Goal: Manage account settings

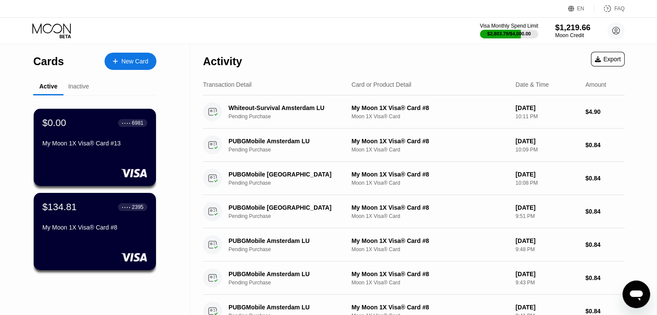
click at [610, 35] on circle at bounding box center [615, 30] width 17 height 17
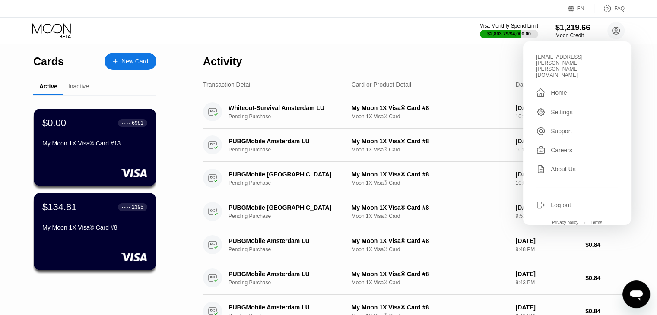
click at [141, 184] on div "$0.00 ● ● ● ● 6981 My Moon 1X Visa® Card #13" at bounding box center [95, 147] width 122 height 77
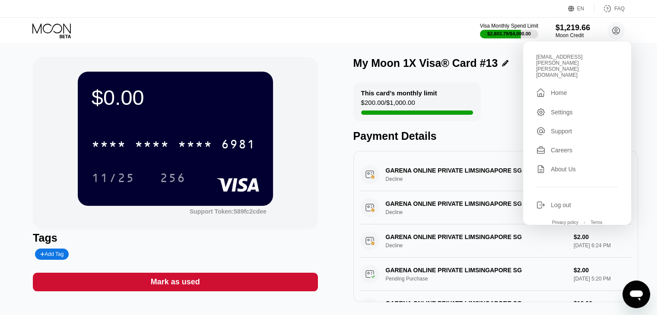
click at [215, 292] on div "Mark as used" at bounding box center [175, 282] width 285 height 19
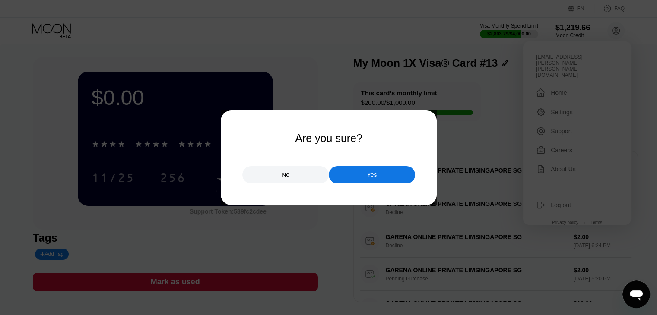
click at [394, 175] on div "Yes" at bounding box center [372, 174] width 86 height 17
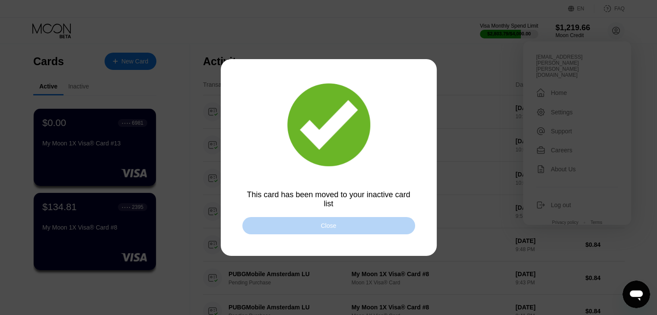
click at [334, 227] on div "Close" at bounding box center [329, 225] width 16 height 7
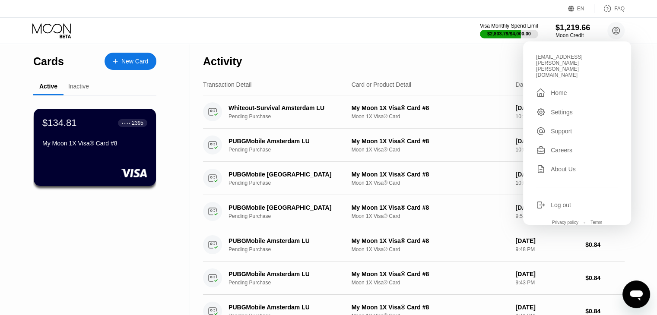
click at [545, 200] on div "Log out" at bounding box center [577, 205] width 82 height 10
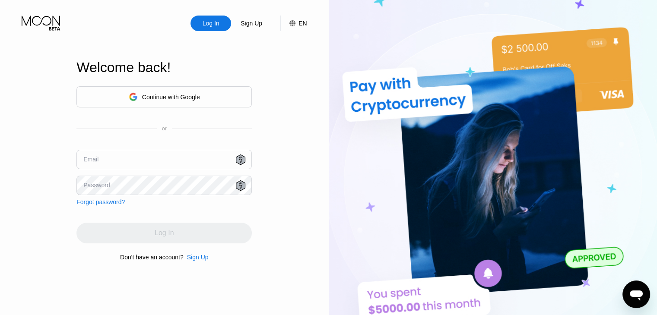
type input "swsiteforgames@gmail.com"
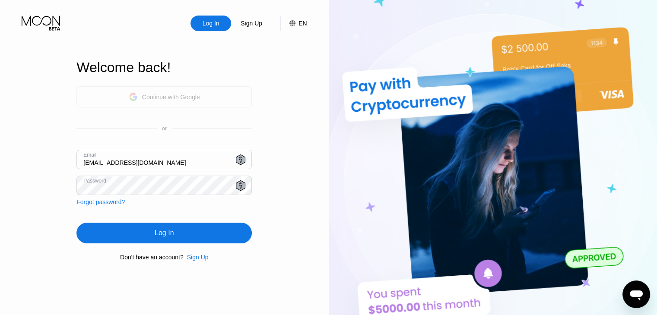
click at [165, 100] on div "Continue with Google" at bounding box center [164, 96] width 71 height 13
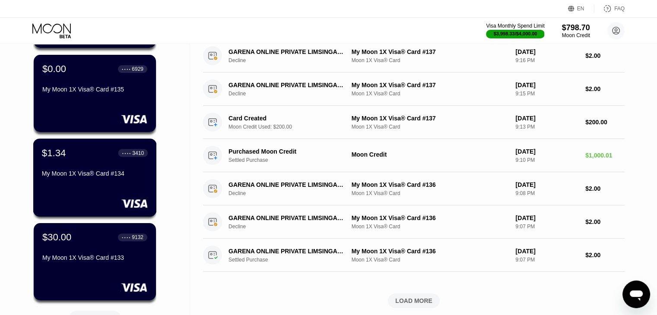
scroll to position [259, 0]
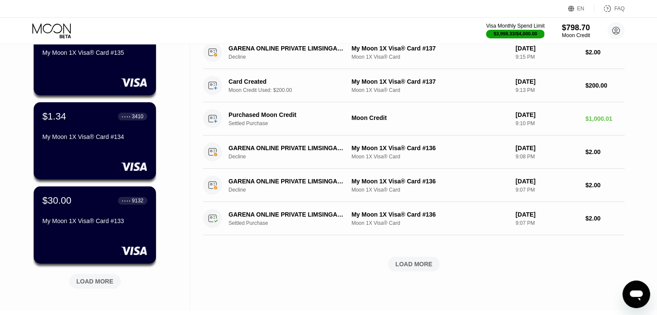
click at [105, 285] on div "LOAD MORE" at bounding box center [94, 282] width 37 height 8
click at [610, 38] on icon at bounding box center [615, 30] width 17 height 17
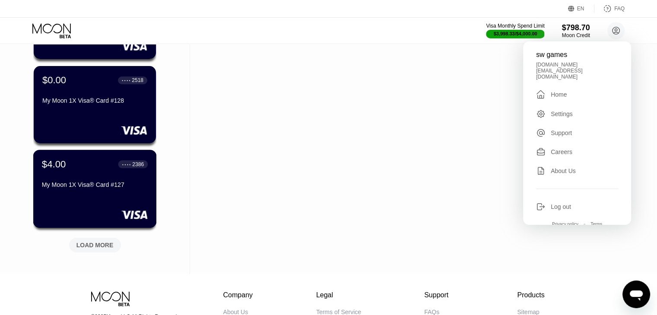
scroll to position [734, 0]
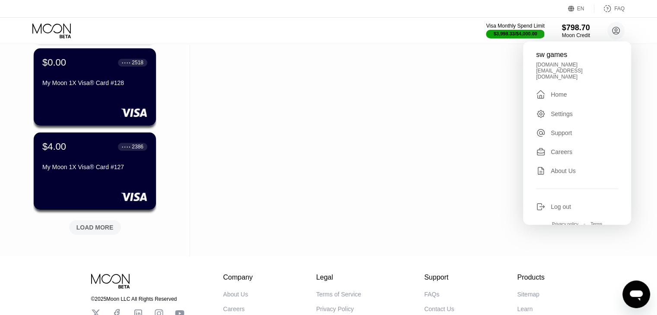
click at [95, 222] on div "LOAD MORE" at bounding box center [95, 227] width 52 height 15
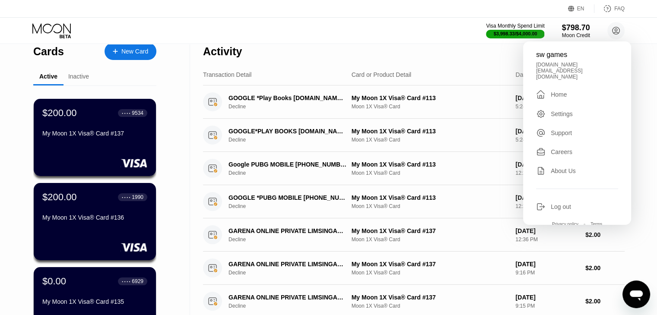
scroll to position [0, 0]
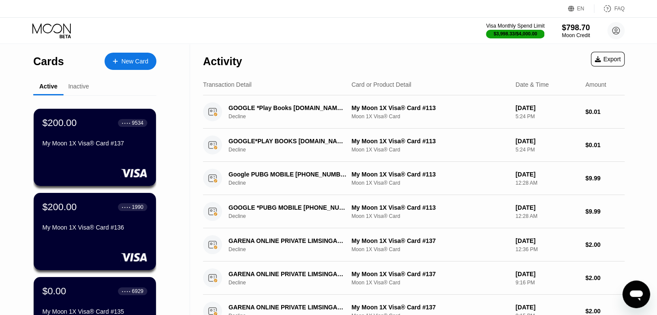
click at [617, 30] on circle at bounding box center [615, 30] width 17 height 17
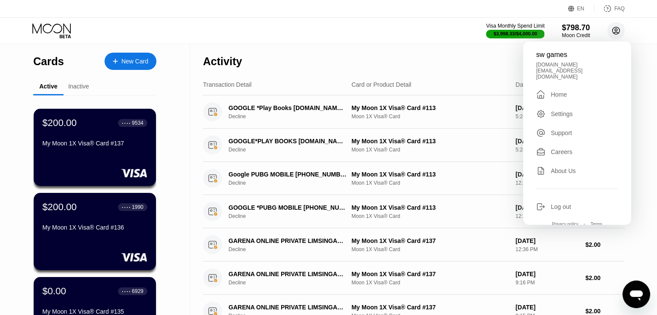
click at [617, 30] on circle at bounding box center [615, 30] width 17 height 17
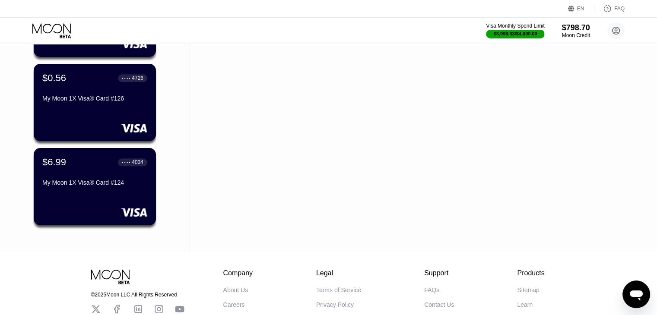
scroll to position [907, 0]
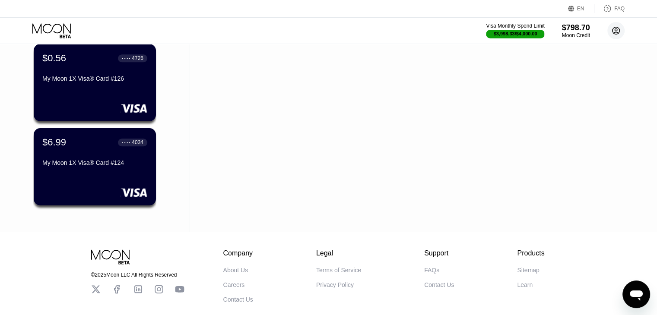
click at [615, 35] on circle at bounding box center [615, 30] width 17 height 17
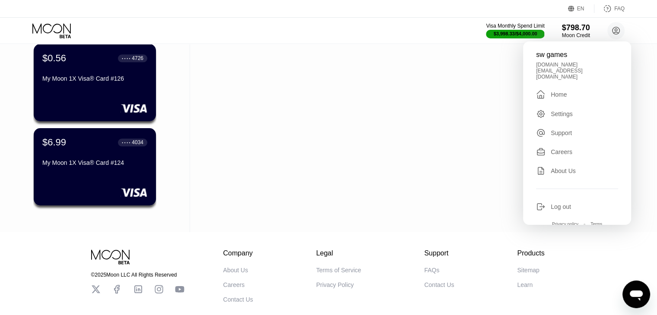
click at [557, 203] on div "Log out" at bounding box center [561, 206] width 20 height 7
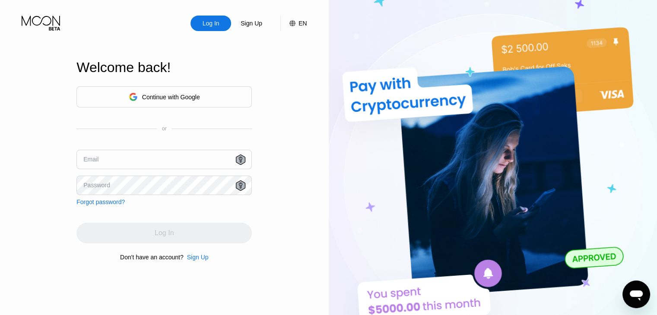
type input "[EMAIL_ADDRESS][DOMAIN_NAME]"
click at [153, 94] on div "Continue with Google" at bounding box center [171, 97] width 58 height 7
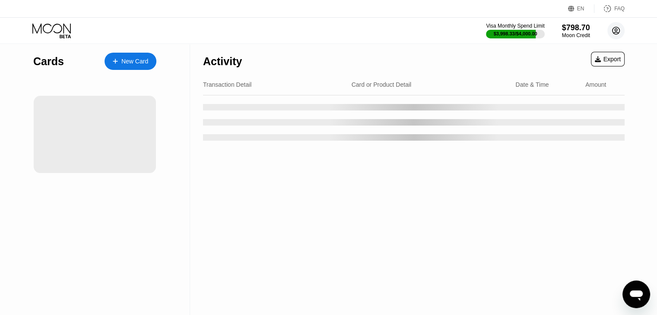
click at [617, 33] on circle at bounding box center [615, 30] width 17 height 17
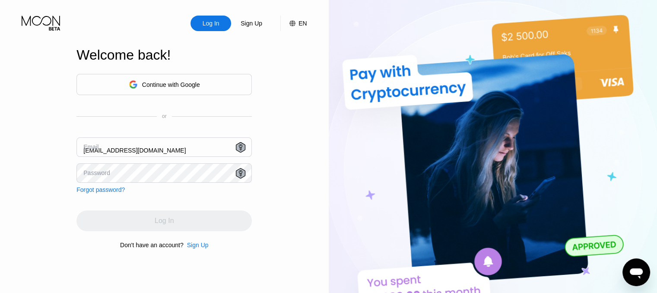
click at [22, 45] on div "Log In Sign Up EN Language English Save Welcome back! Continue with Google or E…" at bounding box center [164, 161] width 329 height 322
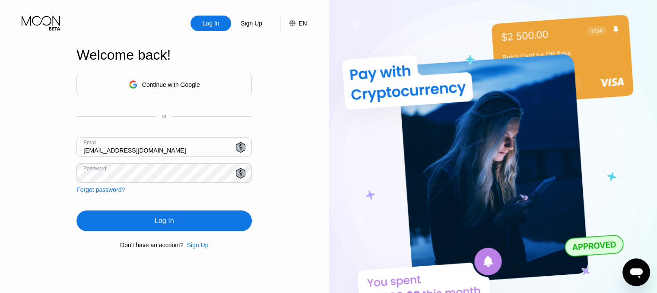
click at [143, 86] on div "Continue with Google" at bounding box center [171, 84] width 58 height 7
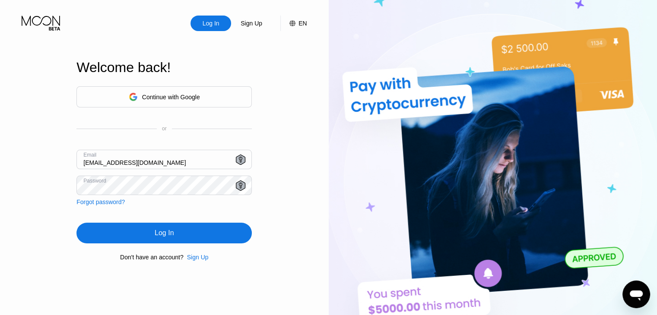
click at [128, 153] on input "[EMAIL_ADDRESS][DOMAIN_NAME]" at bounding box center [163, 159] width 175 height 19
click at [128, 156] on input "[EMAIL_ADDRESS][DOMAIN_NAME]" at bounding box center [163, 159] width 175 height 19
type input "[EMAIL_ADDRESS][PERSON_NAME][PERSON_NAME][DOMAIN_NAME]"
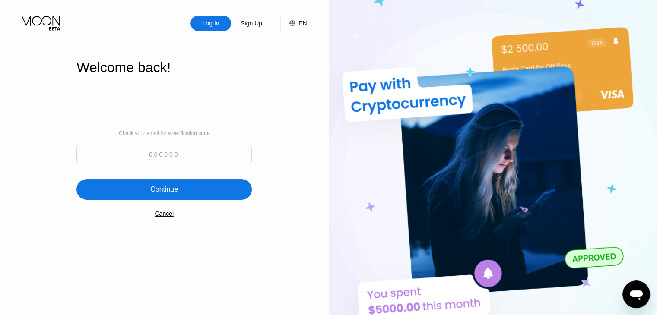
click at [228, 155] on input at bounding box center [163, 154] width 175 height 19
type input "792188"
click at [186, 184] on div "Continue" at bounding box center [163, 189] width 175 height 21
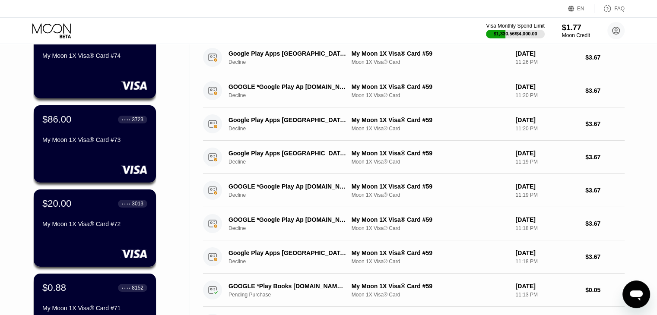
scroll to position [86, 0]
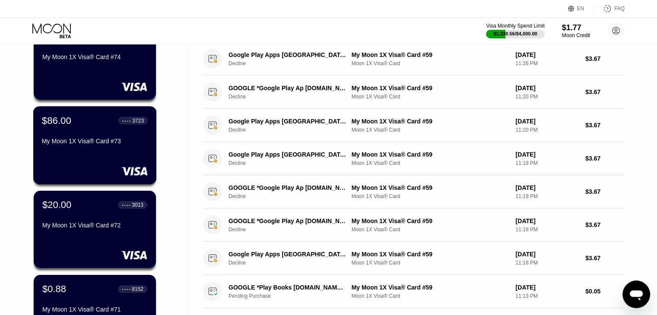
click at [140, 155] on div "$86.00 ● ● ● ● 3723 My Moon 1X Visa® Card #73" at bounding box center [95, 145] width 124 height 78
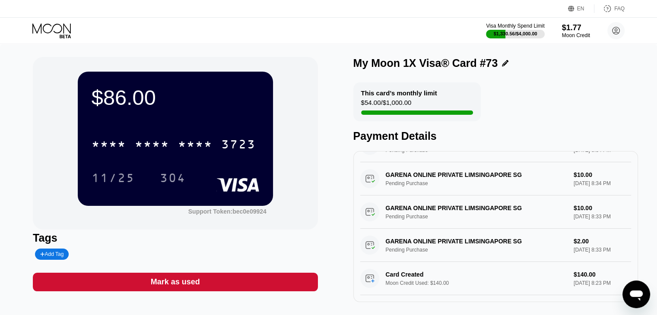
click at [29, 32] on div "Visa Monthly Spend Limit $1,330.56 / $4,000.00 $1.77 Moon Credit [EMAIL_ADDRESS…" at bounding box center [328, 31] width 657 height 26
click at [38, 34] on icon at bounding box center [52, 30] width 40 height 15
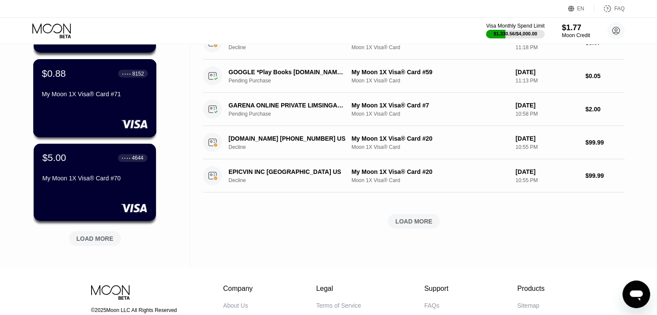
scroll to position [302, 0]
click at [94, 238] on div "LOAD MORE" at bounding box center [94, 239] width 37 height 8
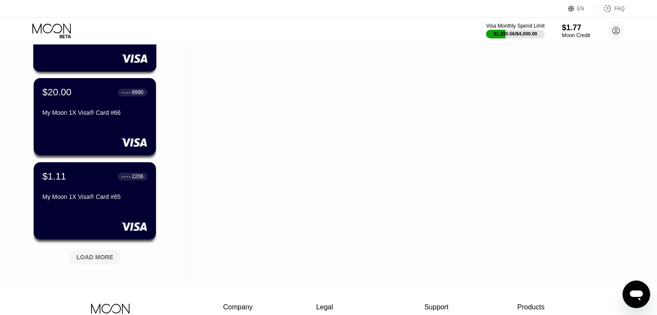
scroll to position [732, 0]
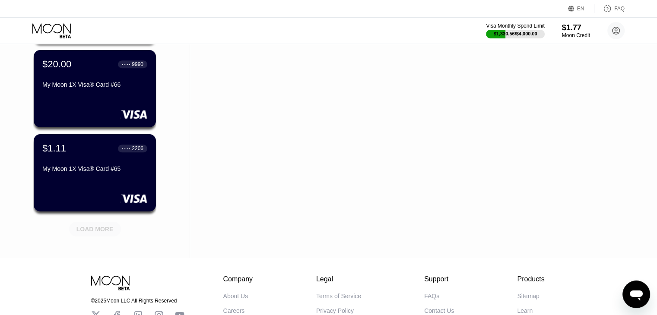
click at [89, 230] on div "LOAD MORE" at bounding box center [94, 229] width 37 height 8
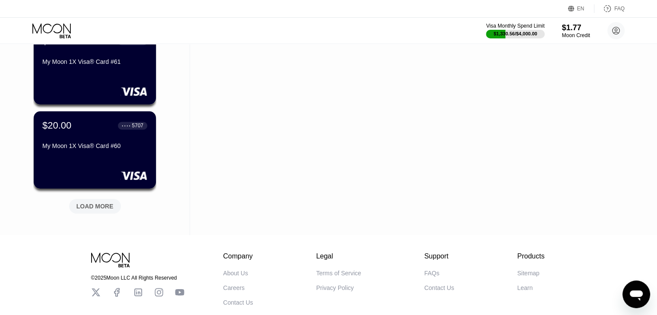
scroll to position [1208, 0]
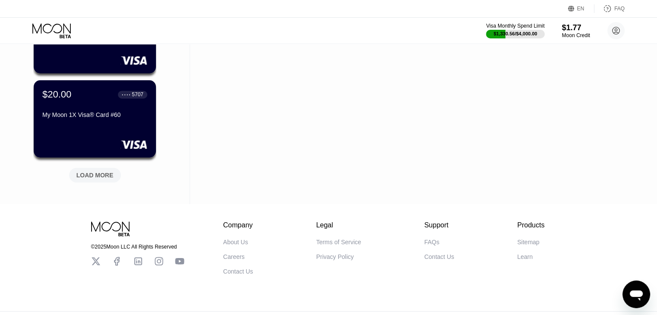
click at [92, 171] on div "LOAD MORE" at bounding box center [95, 175] width 52 height 15
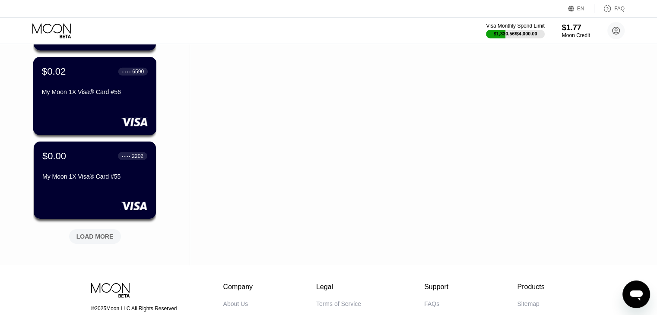
scroll to position [1596, 0]
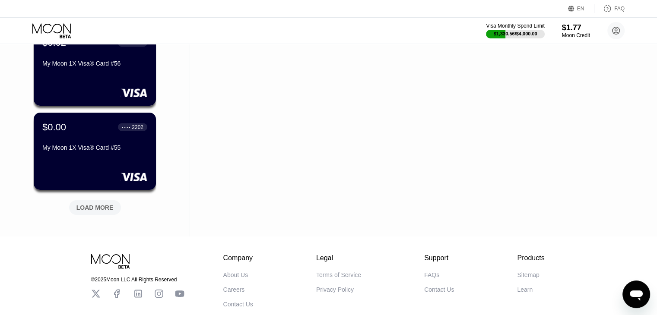
click at [95, 206] on div "LOAD MORE" at bounding box center [94, 208] width 37 height 8
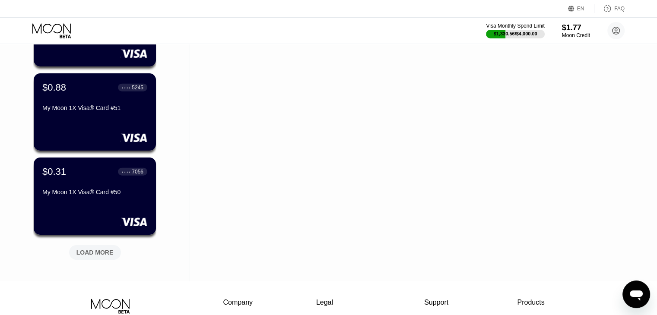
scroll to position [1985, 0]
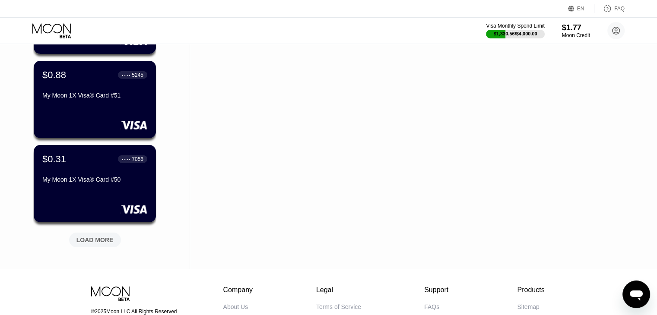
click at [84, 241] on div "LOAD MORE" at bounding box center [94, 240] width 37 height 8
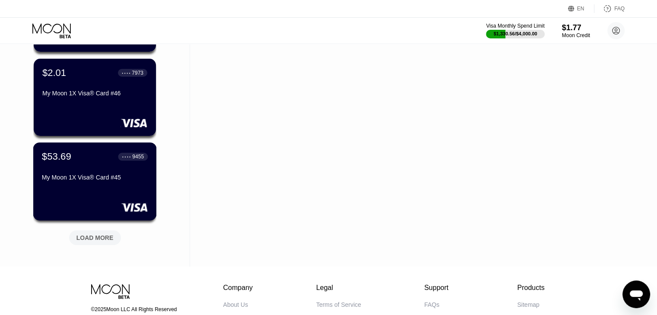
scroll to position [2417, 0]
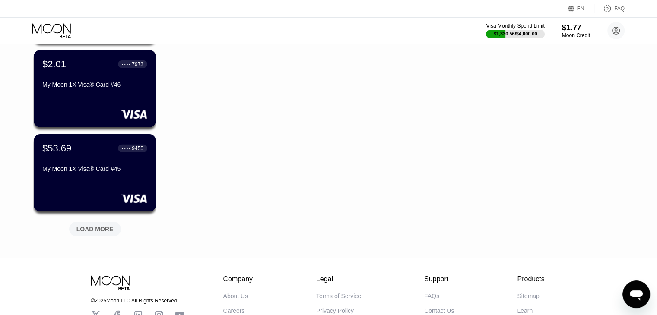
click at [92, 226] on div "LOAD MORE" at bounding box center [94, 229] width 37 height 8
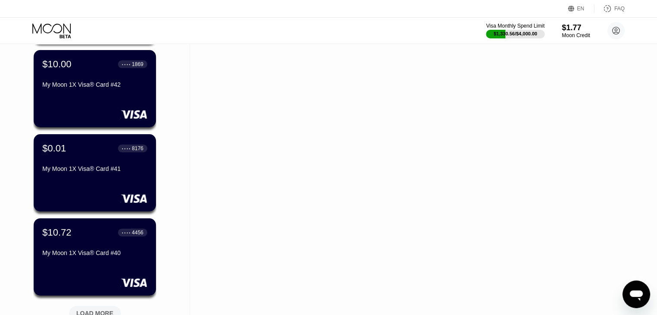
scroll to position [2762, 0]
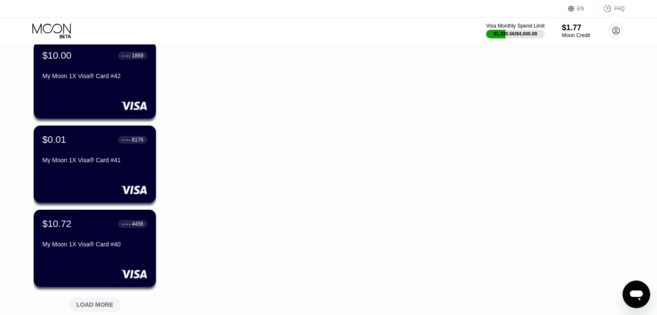
click at [103, 292] on div "LOAD MORE" at bounding box center [95, 305] width 52 height 15
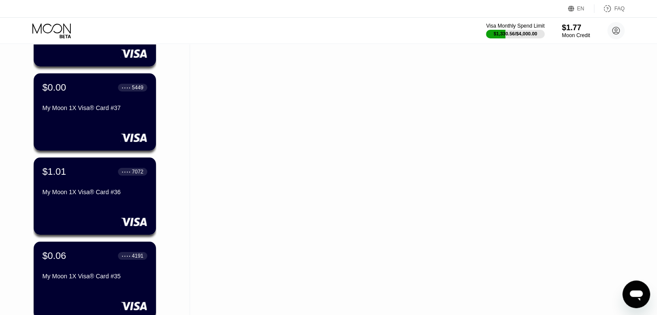
scroll to position [3334, 0]
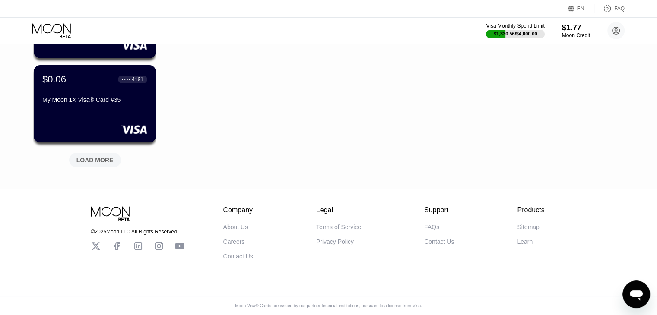
click at [108, 156] on div "LOAD MORE" at bounding box center [94, 160] width 37 height 8
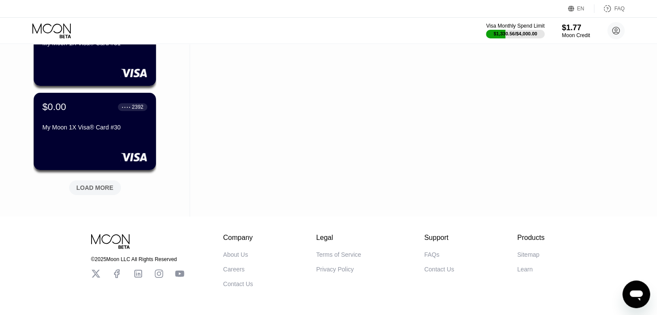
scroll to position [3723, 0]
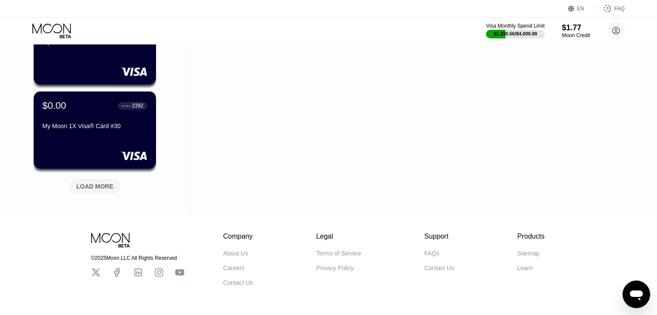
click at [111, 190] on div "LOAD MORE" at bounding box center [94, 187] width 37 height 8
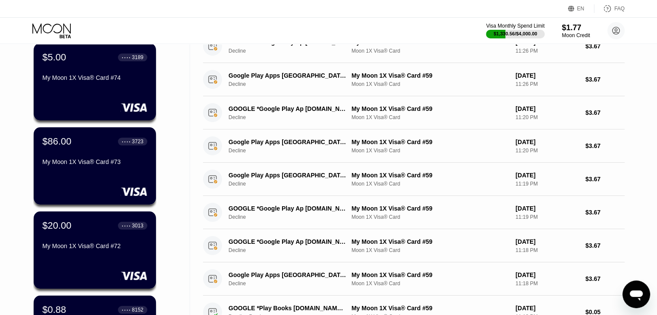
scroll to position [0, 0]
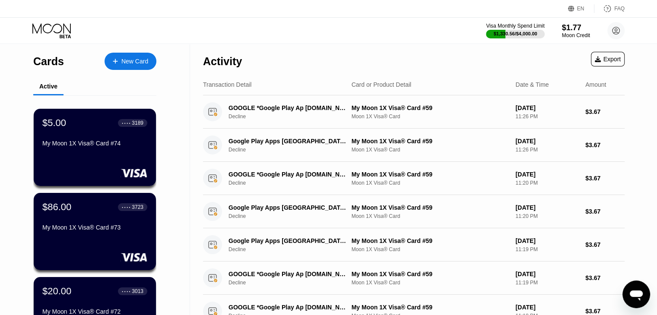
drag, startPoint x: 174, startPoint y: 146, endPoint x: 174, endPoint y: 53, distance: 92.4
